Goal: Transaction & Acquisition: Download file/media

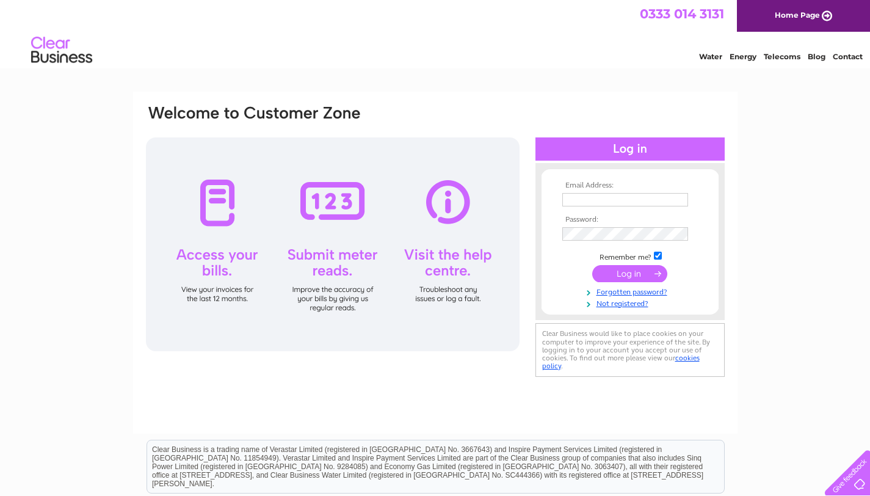
type input "cinthia@thirdcirclecoffee.co.uk"
click at [632, 272] on input "submit" at bounding box center [629, 273] width 75 height 17
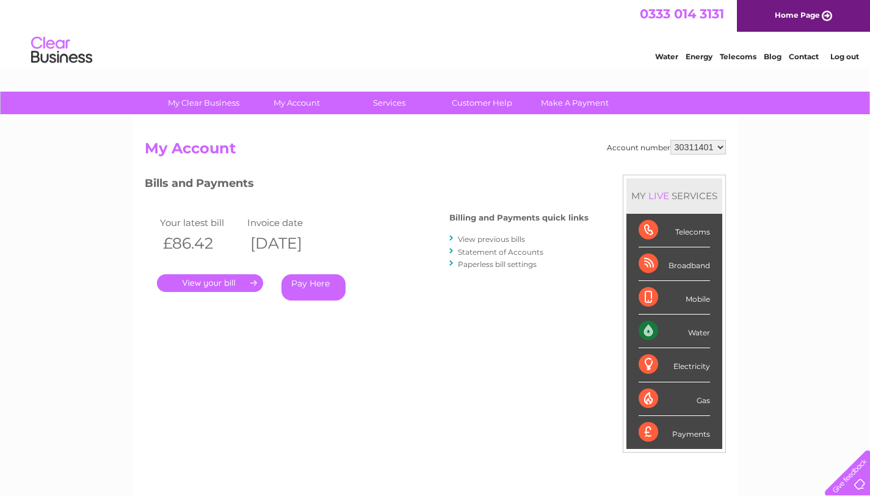
click at [497, 240] on link "View previous bills" at bounding box center [491, 239] width 67 height 9
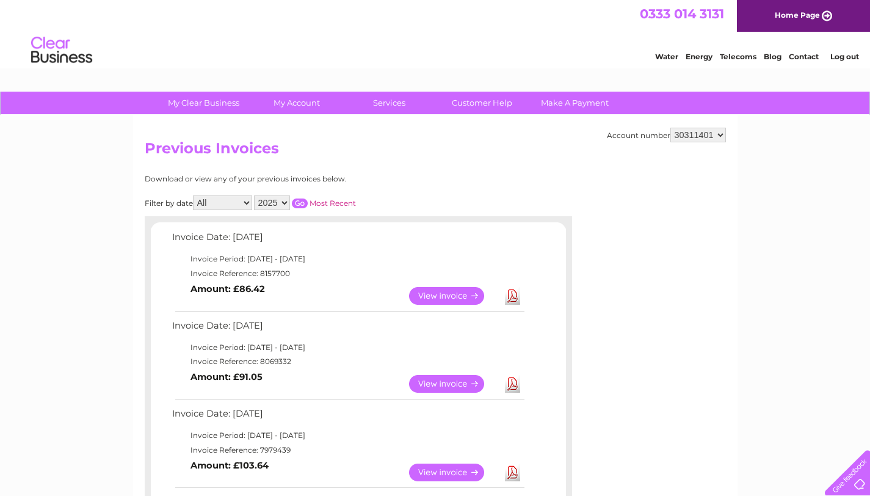
click at [462, 303] on link "View" at bounding box center [454, 296] width 90 height 18
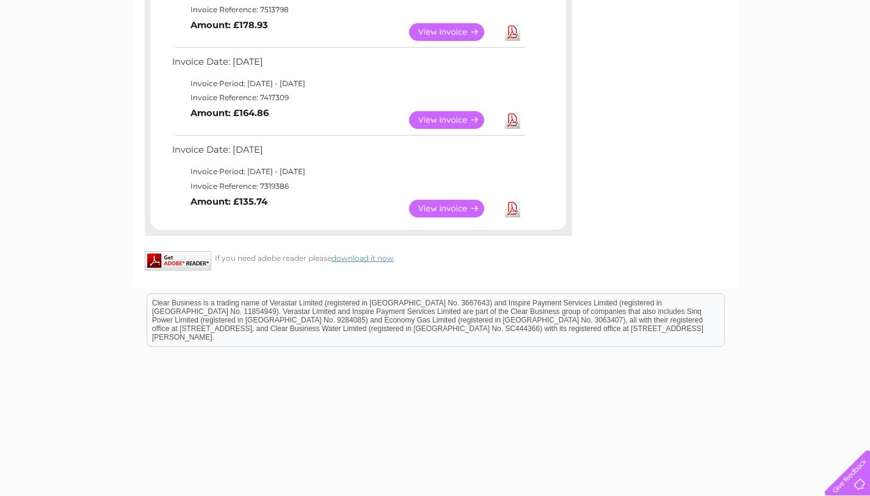
scroll to position [890, 0]
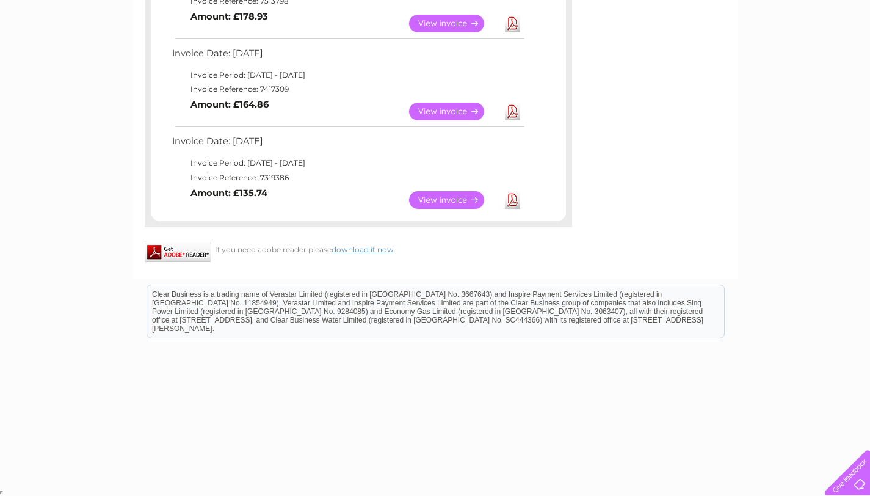
click at [511, 201] on link "Download" at bounding box center [512, 200] width 15 height 18
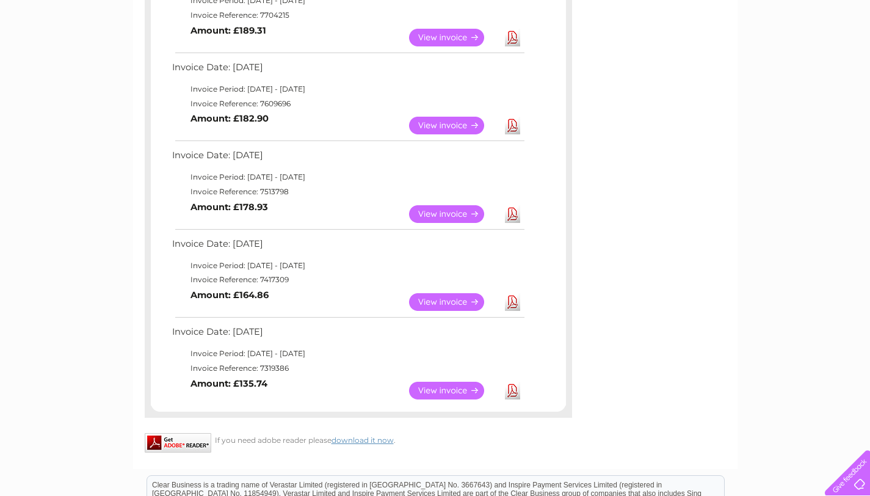
scroll to position [660, 0]
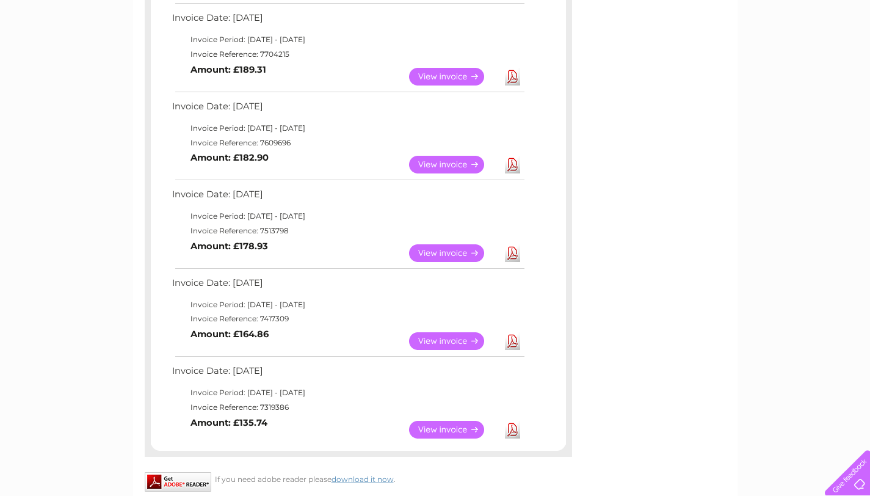
click at [512, 345] on link "Download" at bounding box center [512, 341] width 15 height 18
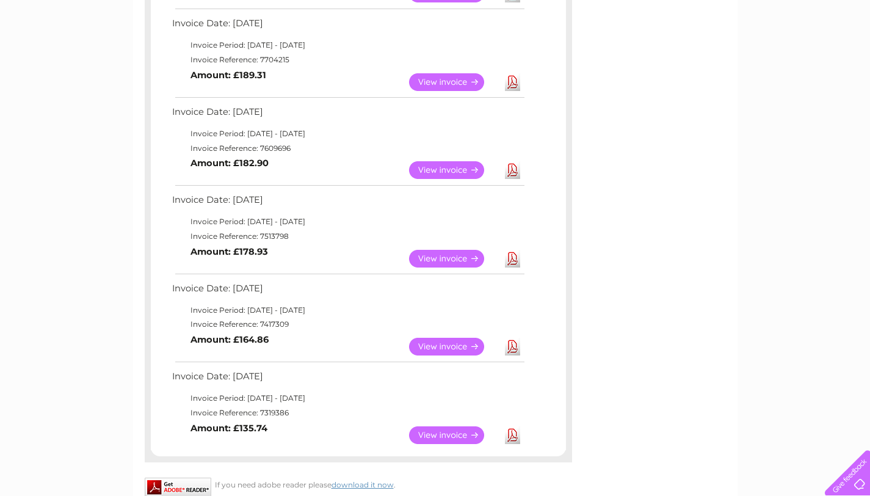
scroll to position [647, 0]
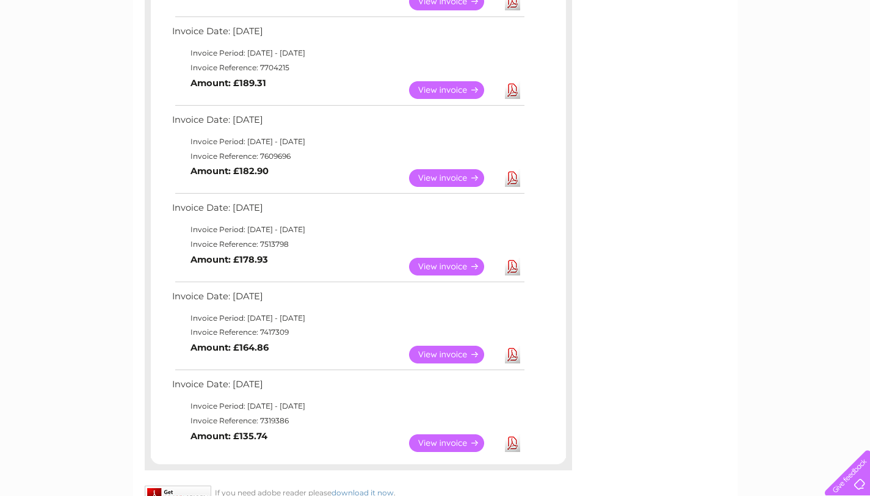
click at [515, 264] on link "Download" at bounding box center [512, 267] width 15 height 18
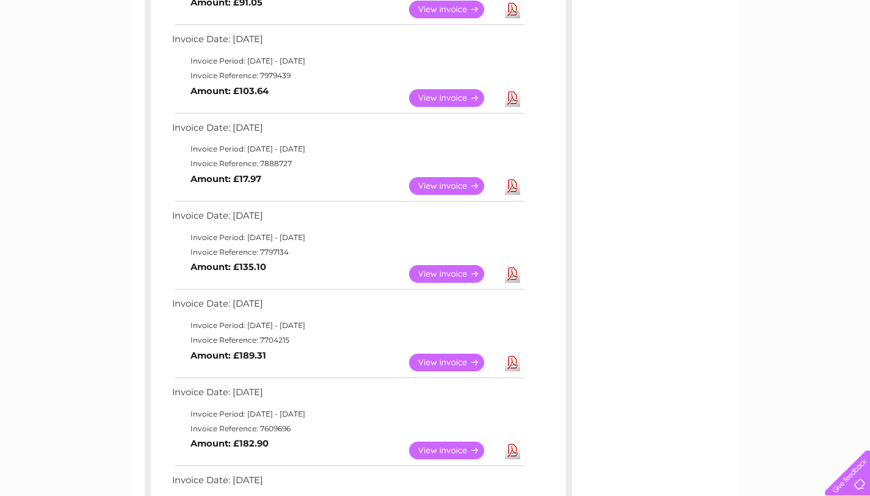
scroll to position [381, 0]
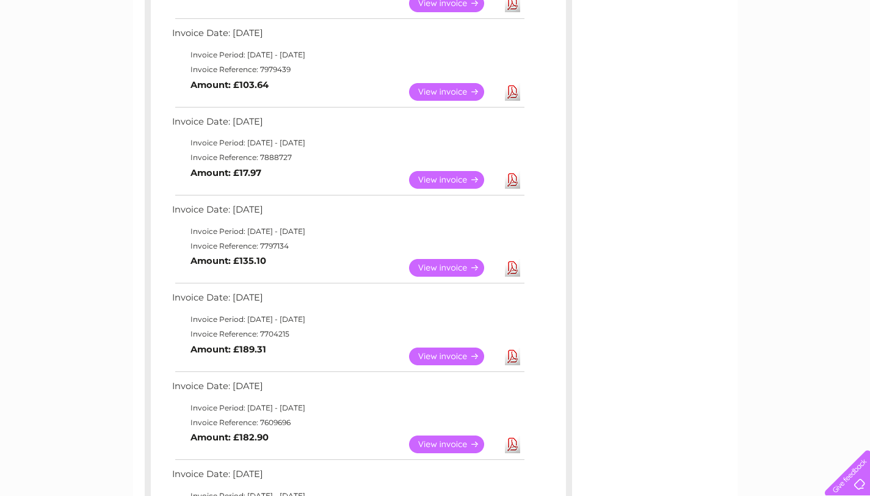
click at [512, 446] on link "Download" at bounding box center [512, 444] width 15 height 18
click at [514, 358] on link "Download" at bounding box center [512, 357] width 15 height 18
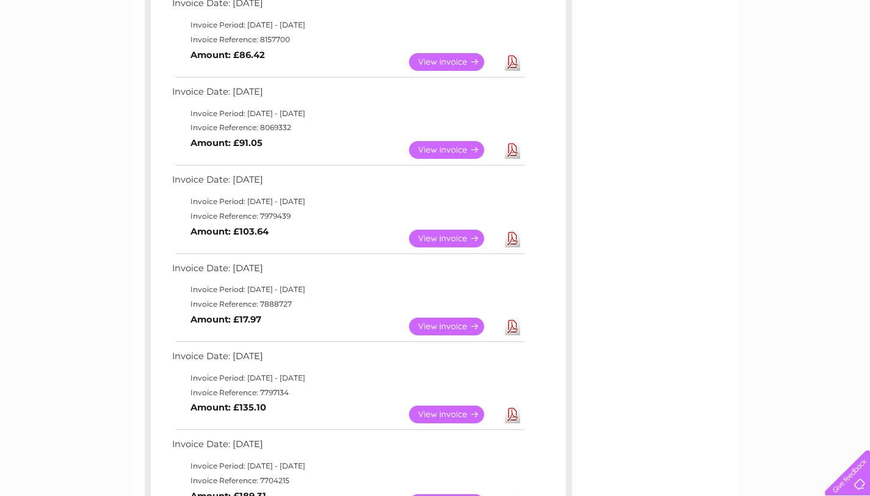
scroll to position [212, 0]
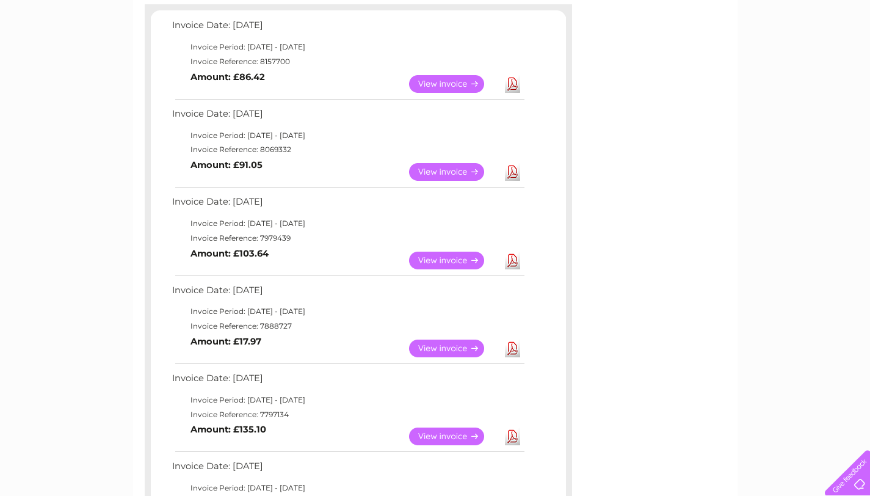
click at [511, 438] on link "Download" at bounding box center [512, 437] width 15 height 18
click at [520, 349] on link "Download" at bounding box center [512, 349] width 15 height 18
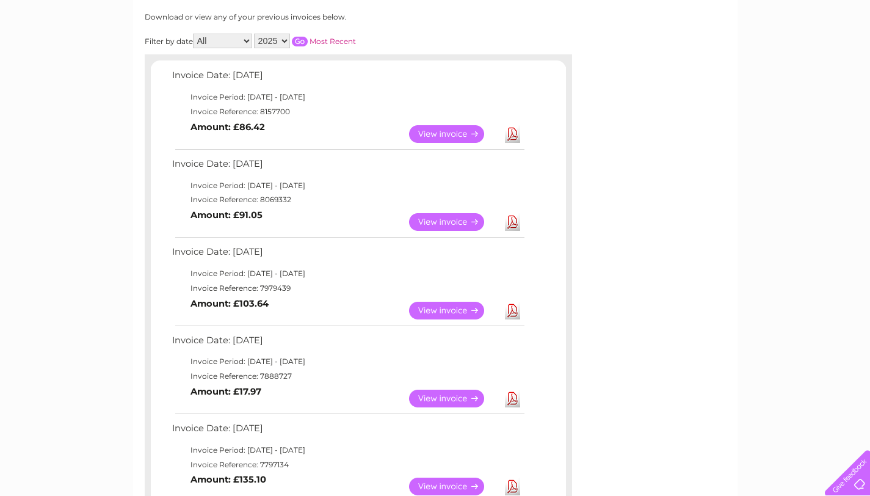
scroll to position [114, 0]
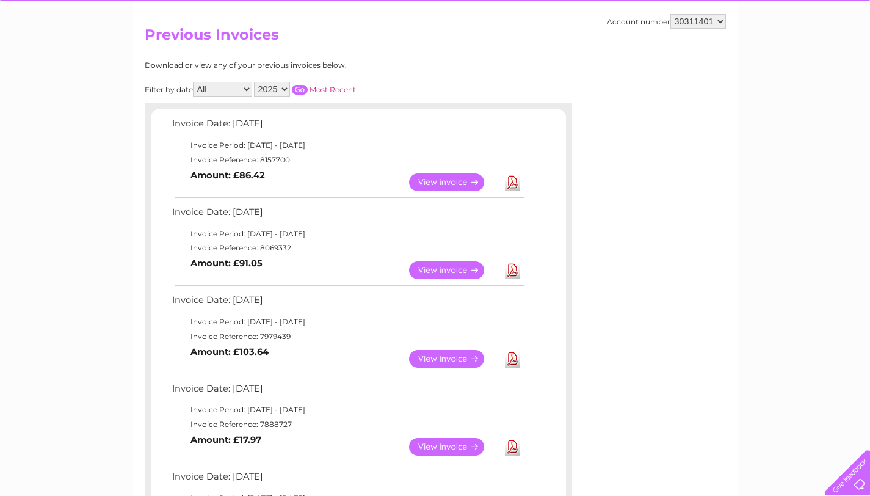
click at [506, 359] on link "Download" at bounding box center [512, 359] width 15 height 18
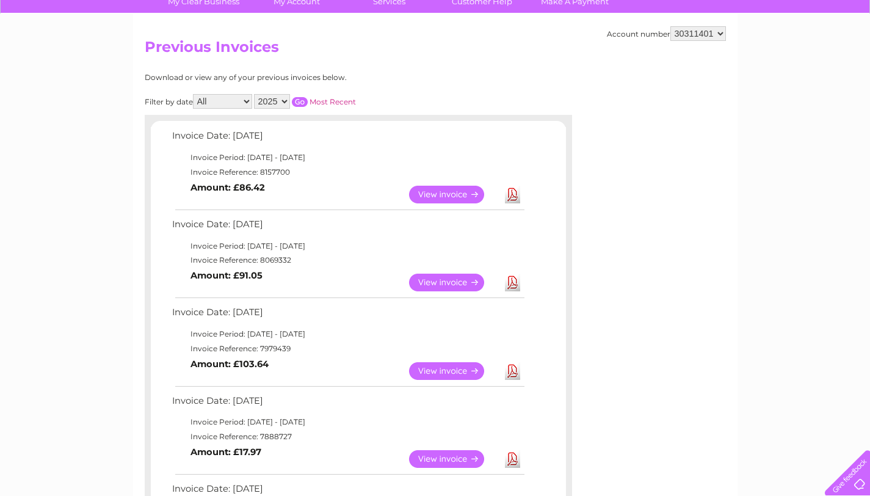
scroll to position [0, 0]
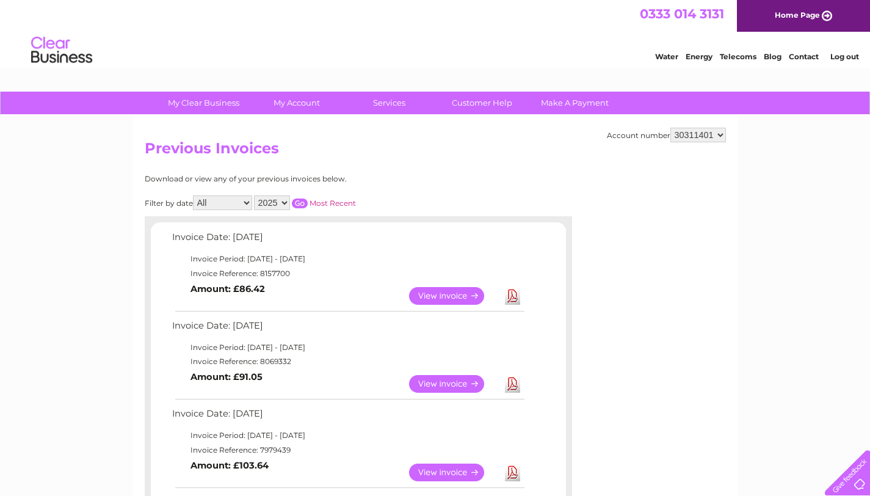
click at [514, 386] on link "Download" at bounding box center [512, 384] width 15 height 18
click at [515, 294] on link "Download" at bounding box center [512, 296] width 15 height 18
